Goal: Navigation & Orientation: Find specific page/section

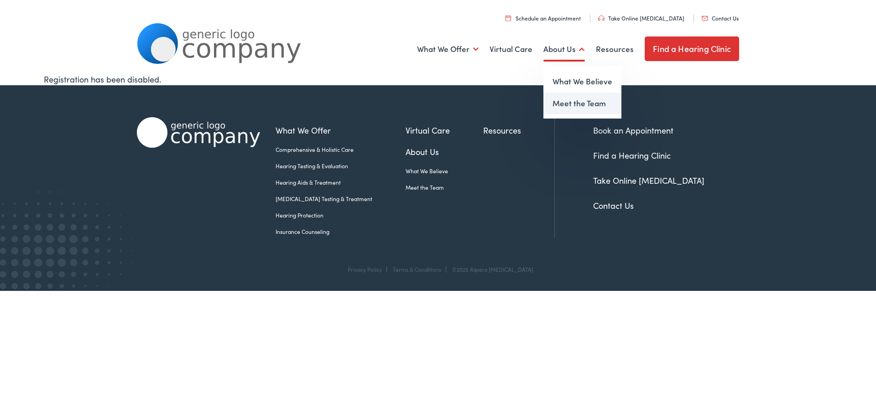
click at [569, 103] on link "Meet the Team" at bounding box center [582, 104] width 78 height 22
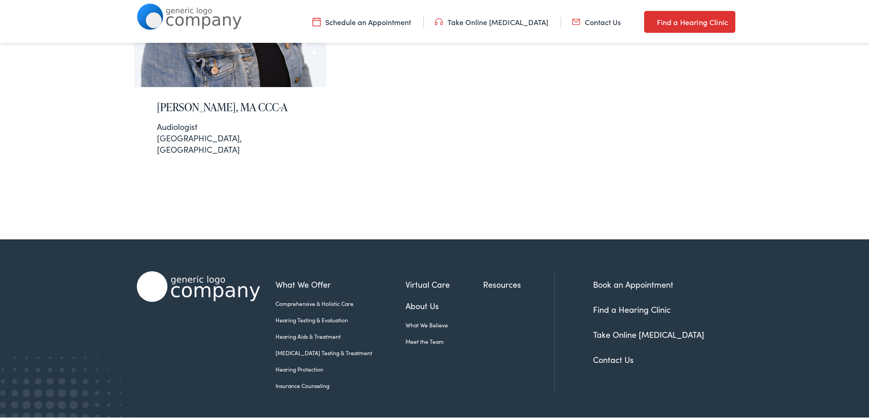
scroll to position [334, 0]
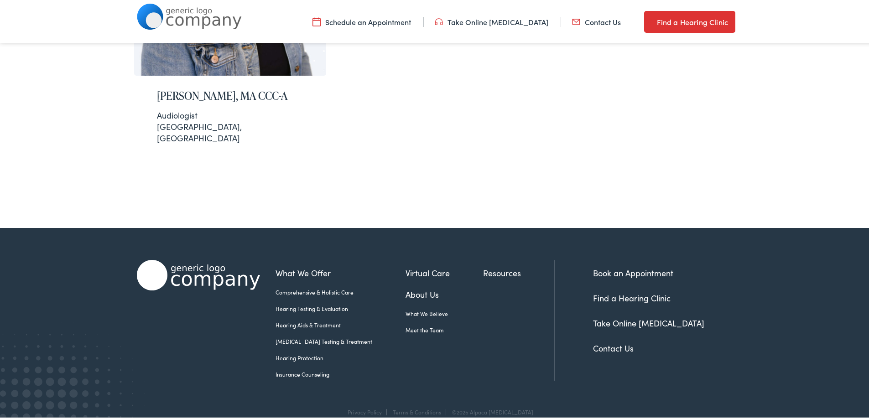
click at [619, 291] on link "Find a Hearing Clinic" at bounding box center [632, 296] width 78 height 11
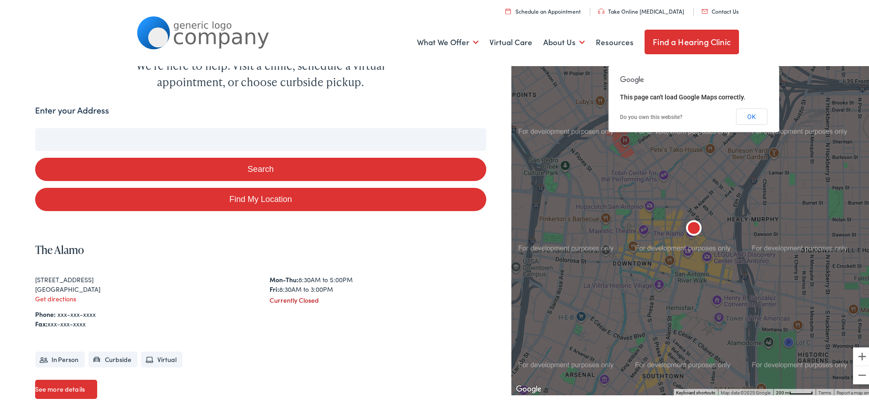
scroll to position [61, 0]
